Goal: Information Seeking & Learning: Learn about a topic

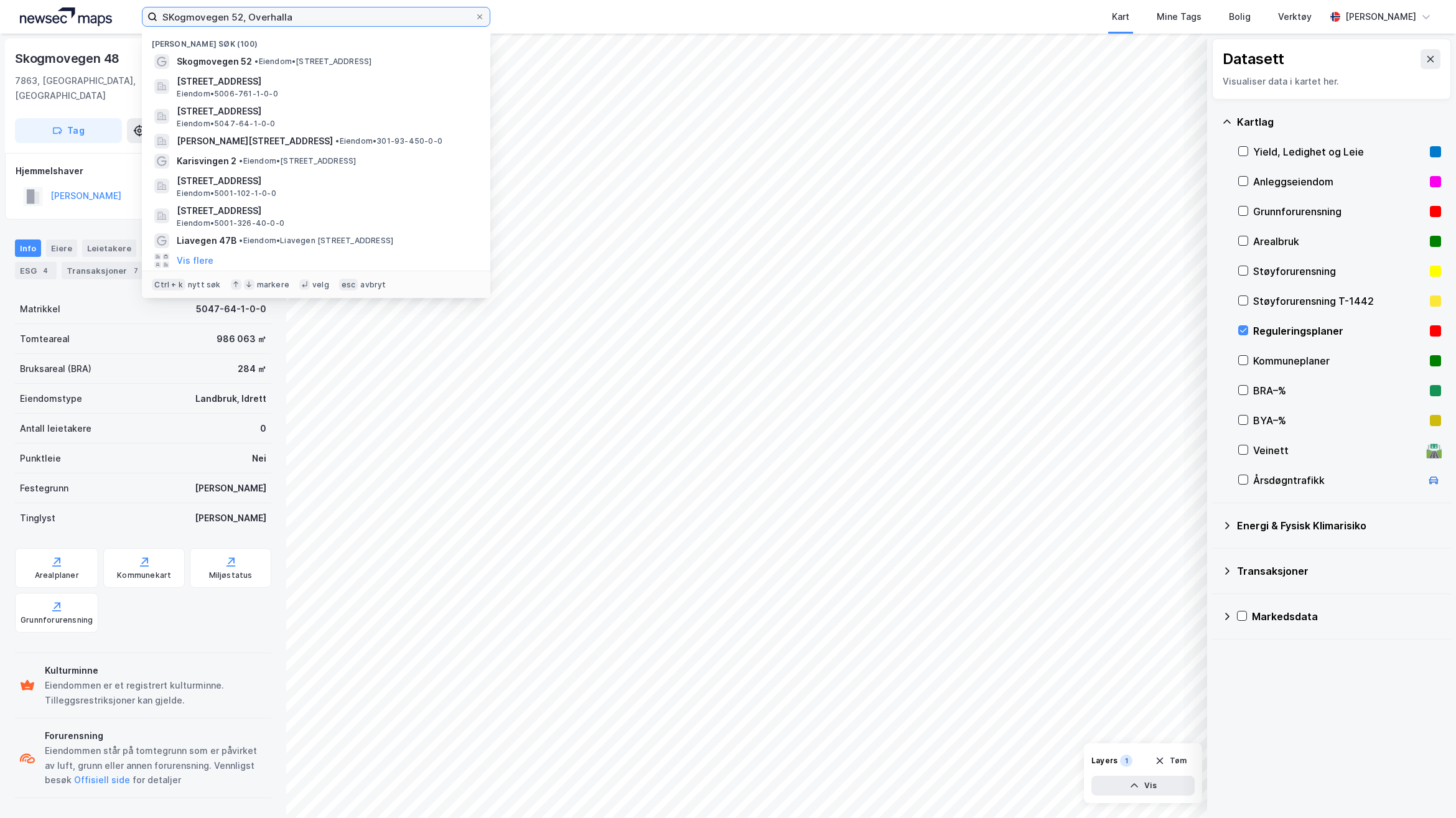
drag, startPoint x: 290, startPoint y: 15, endPoint x: -48, endPoint y: 17, distance: 338.0
click at [0, 17] on html "SKogmovegen 52, Overhalla Nylige søk (100) Skogmovegen 52 • Eiendom • Skogmoveg…" at bounding box center [728, 409] width 1456 height 818
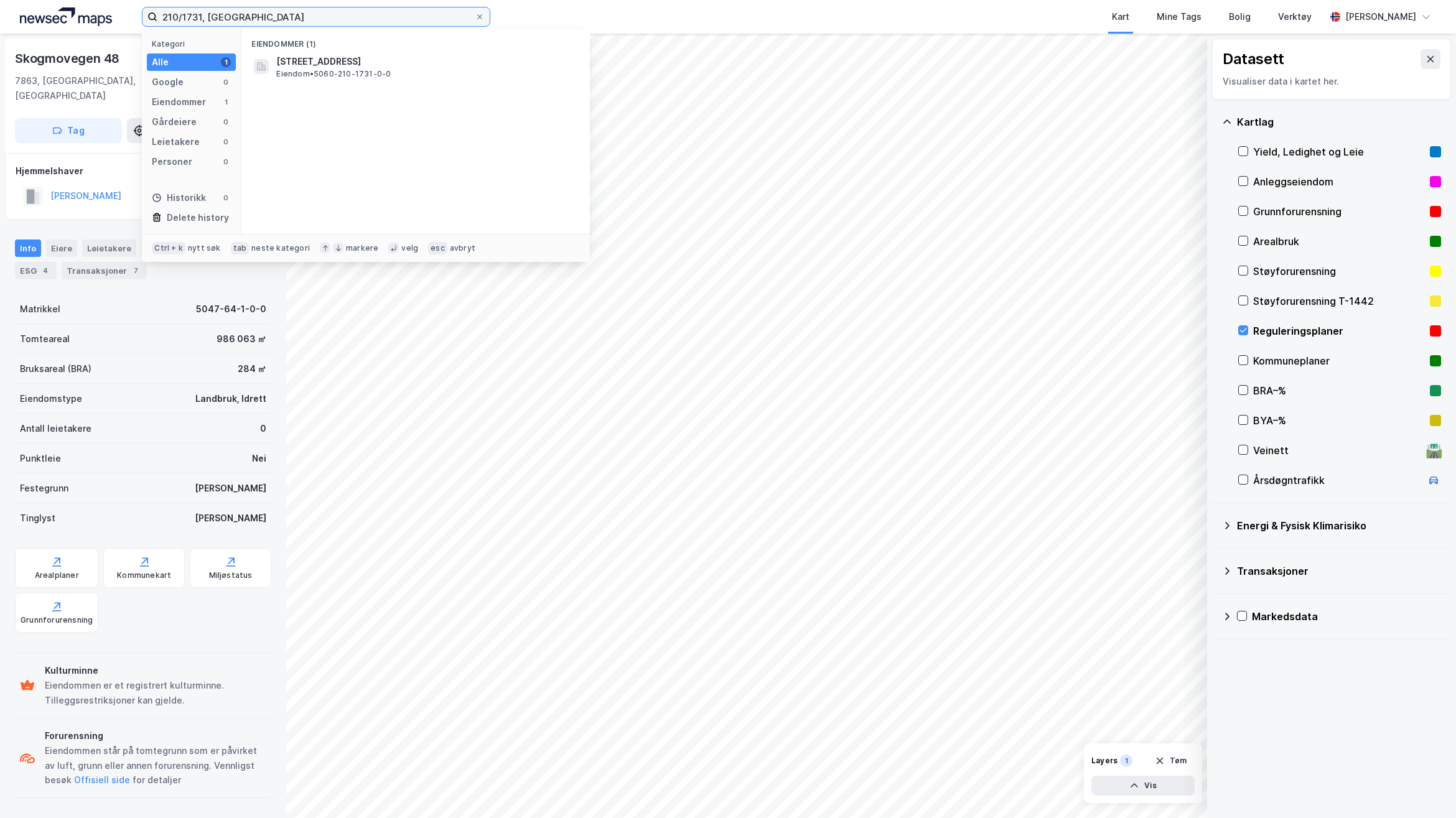
type input "210/1731, [GEOGRAPHIC_DATA]"
click at [440, 72] on div "[STREET_ADDRESS] • 5060-210-1731-0-0" at bounding box center [426, 66] width 301 height 25
